Goal: Navigation & Orientation: Find specific page/section

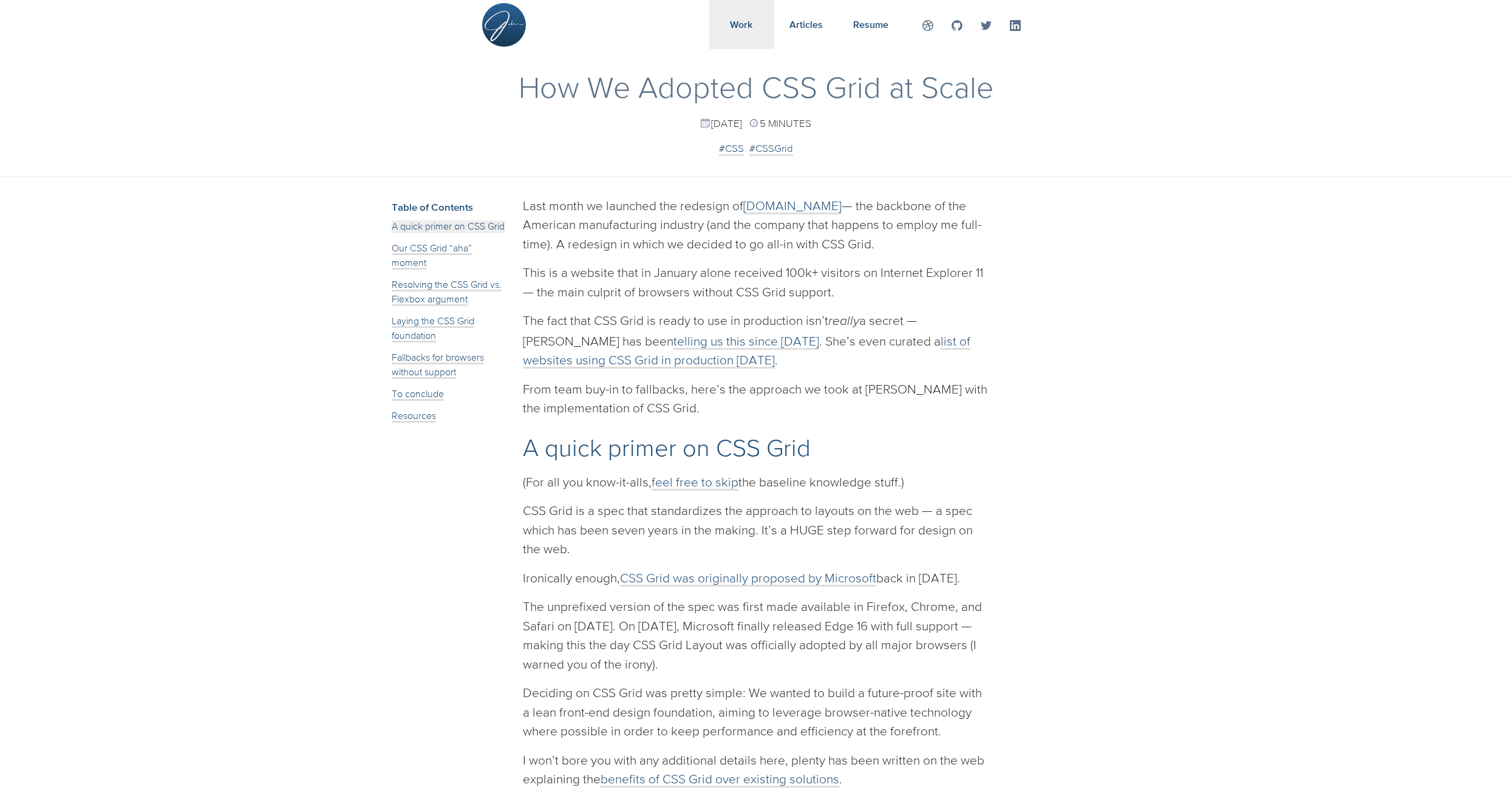
click at [743, 26] on span "Work" at bounding box center [742, 24] width 23 height 10
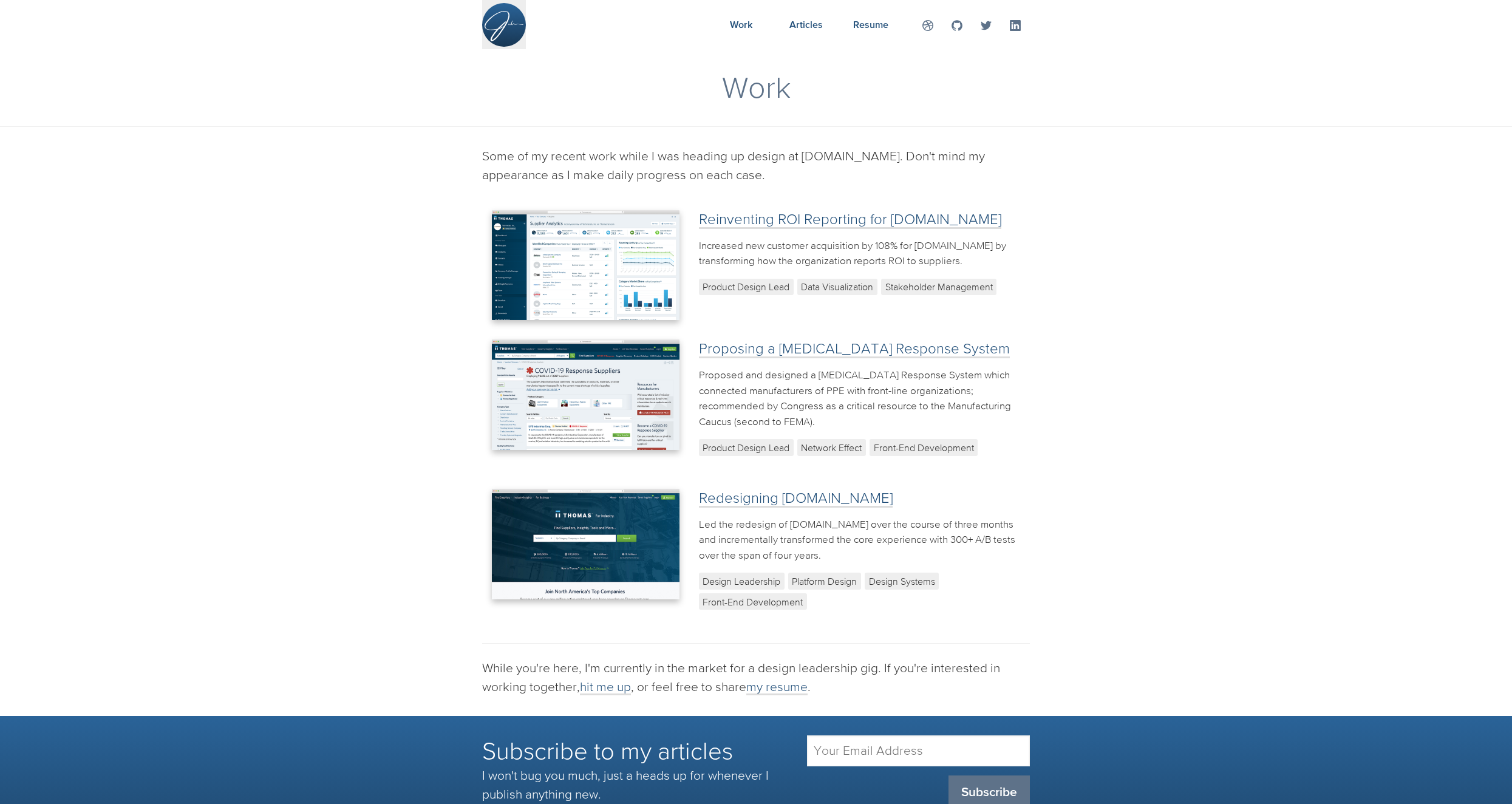
click at [490, 29] on img at bounding box center [505, 26] width 40 height 30
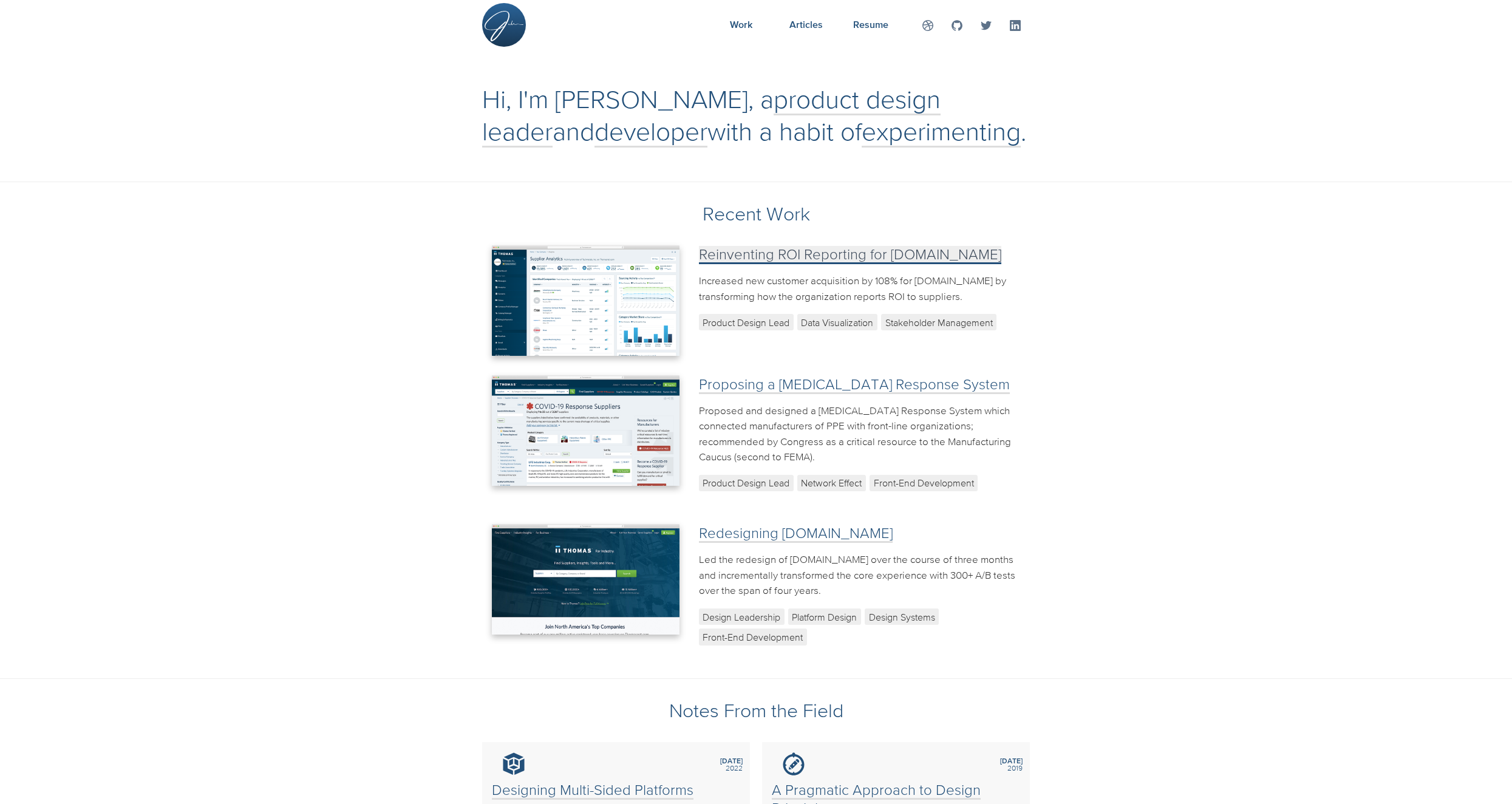
click at [777, 255] on link "Reinventing ROI Reporting for [DOMAIN_NAME]" at bounding box center [850, 255] width 302 height 18
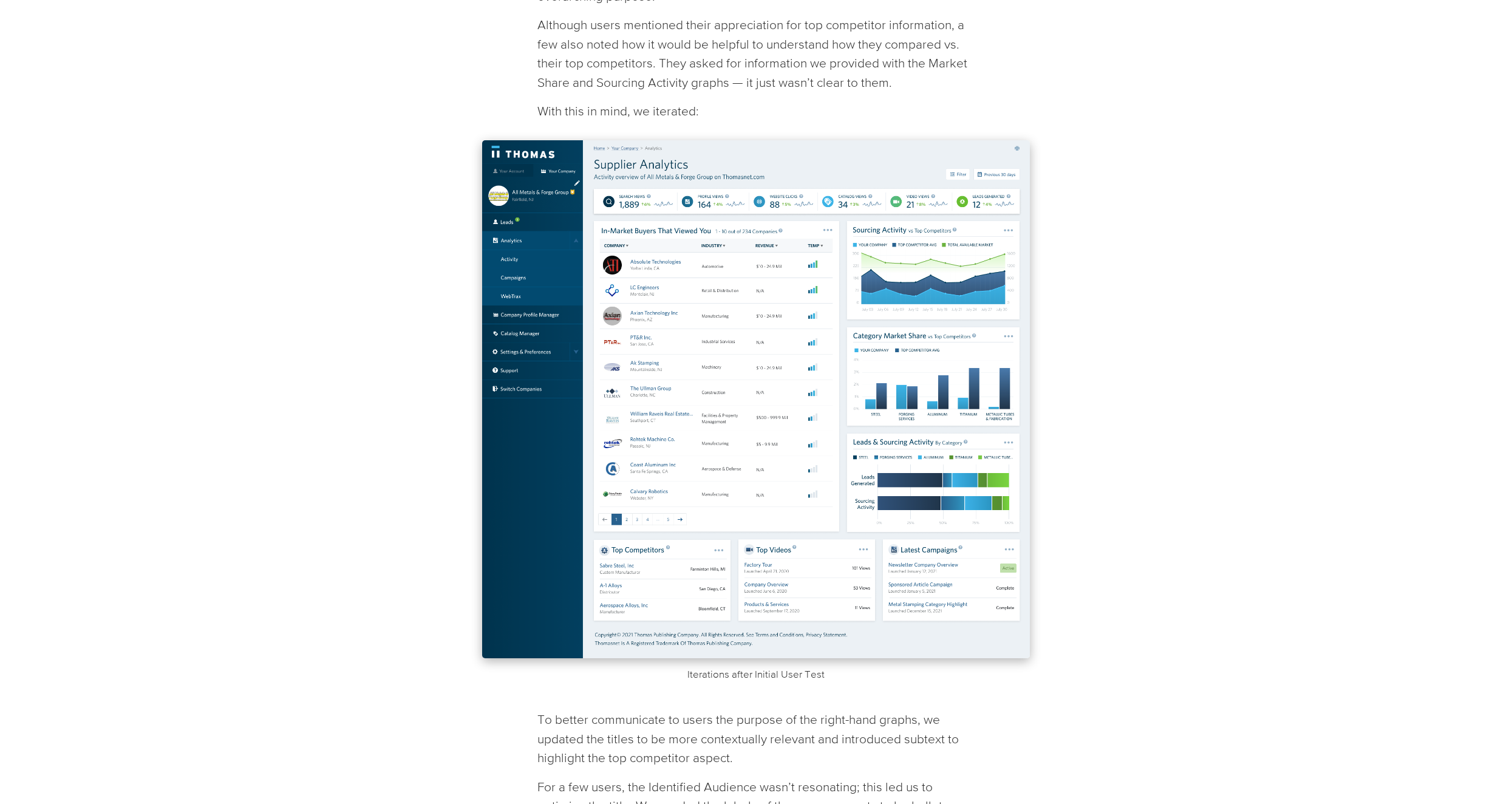
scroll to position [8923, 0]
